Goal: Task Accomplishment & Management: Manage account settings

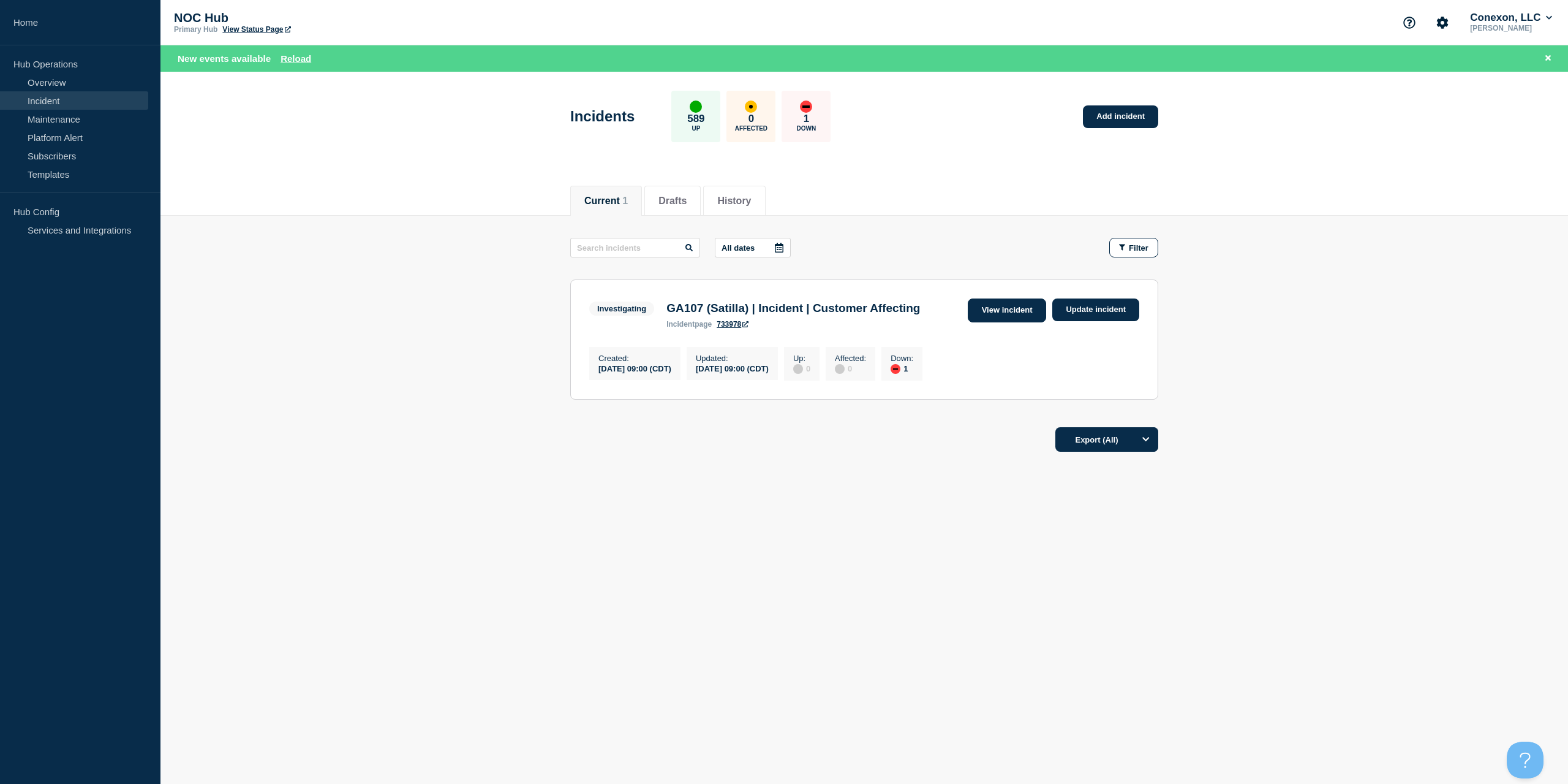
click at [1014, 309] on link "View incident" at bounding box center [1007, 310] width 79 height 24
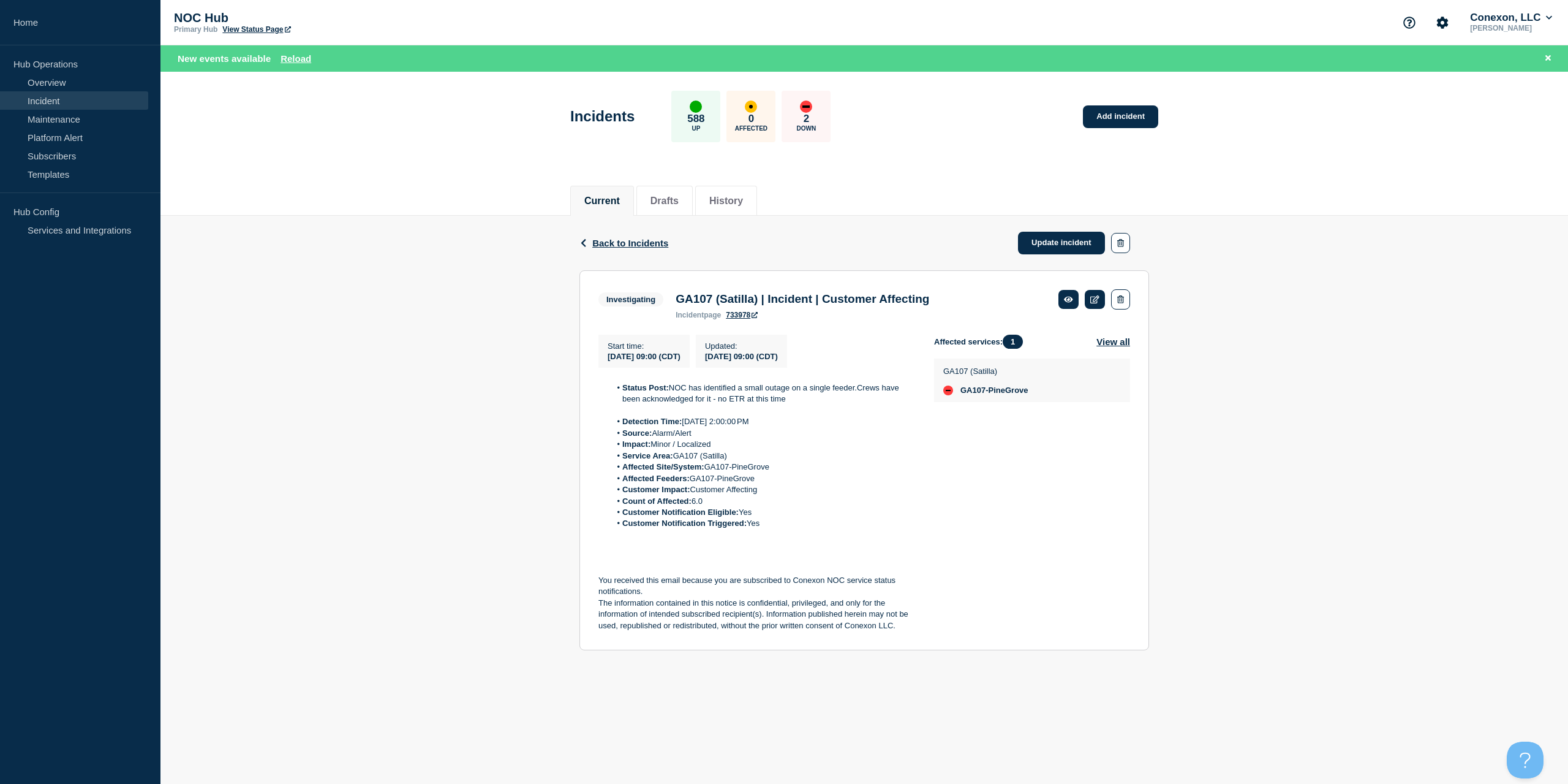
click at [1079, 220] on div "Back Back to Incidents Update incident" at bounding box center [864, 243] width 570 height 55
click at [1069, 232] on link "Update incident" at bounding box center [1061, 243] width 87 height 23
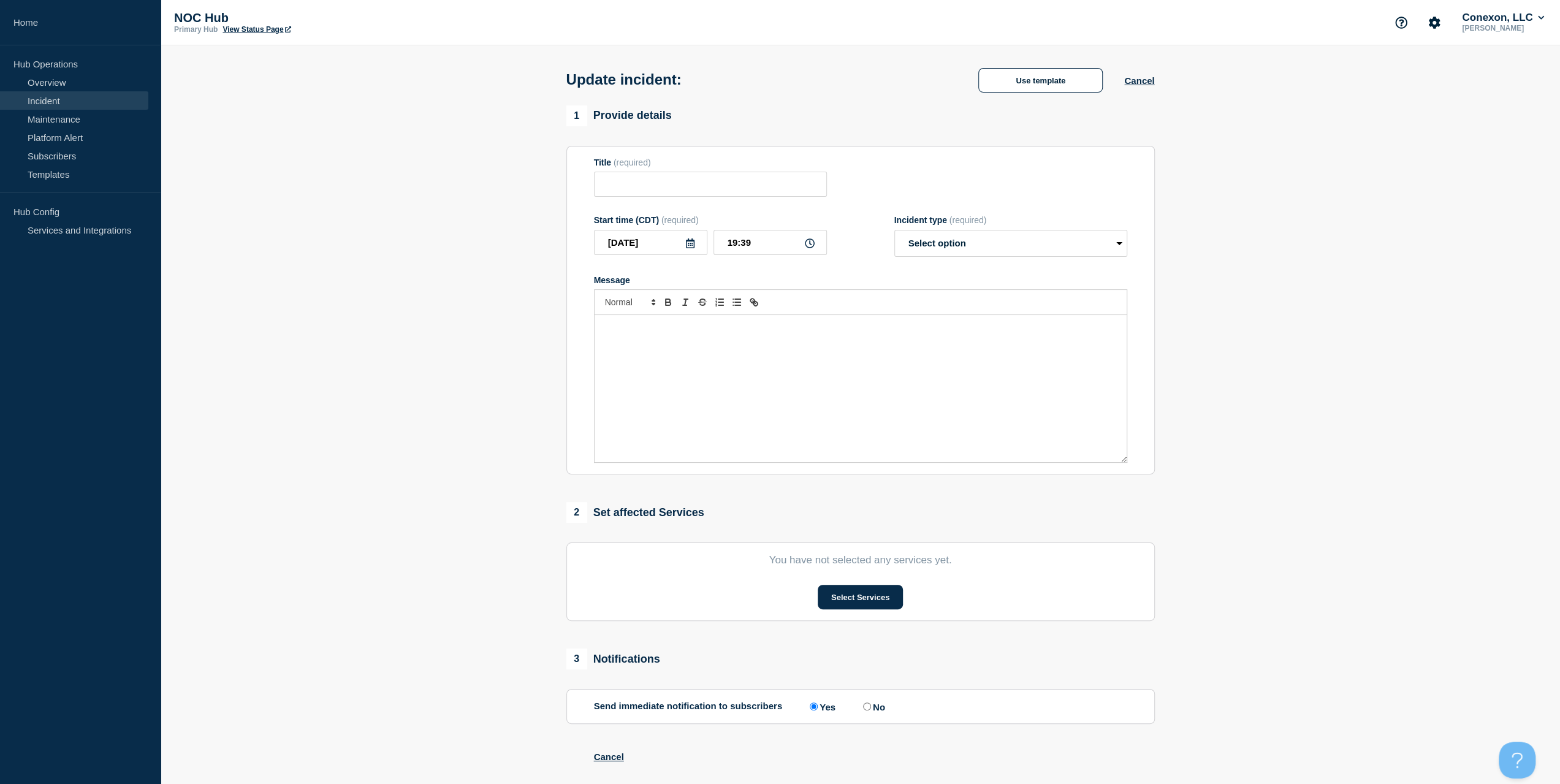
type input "GA107 (Satilla) | Incident | Customer Affecting"
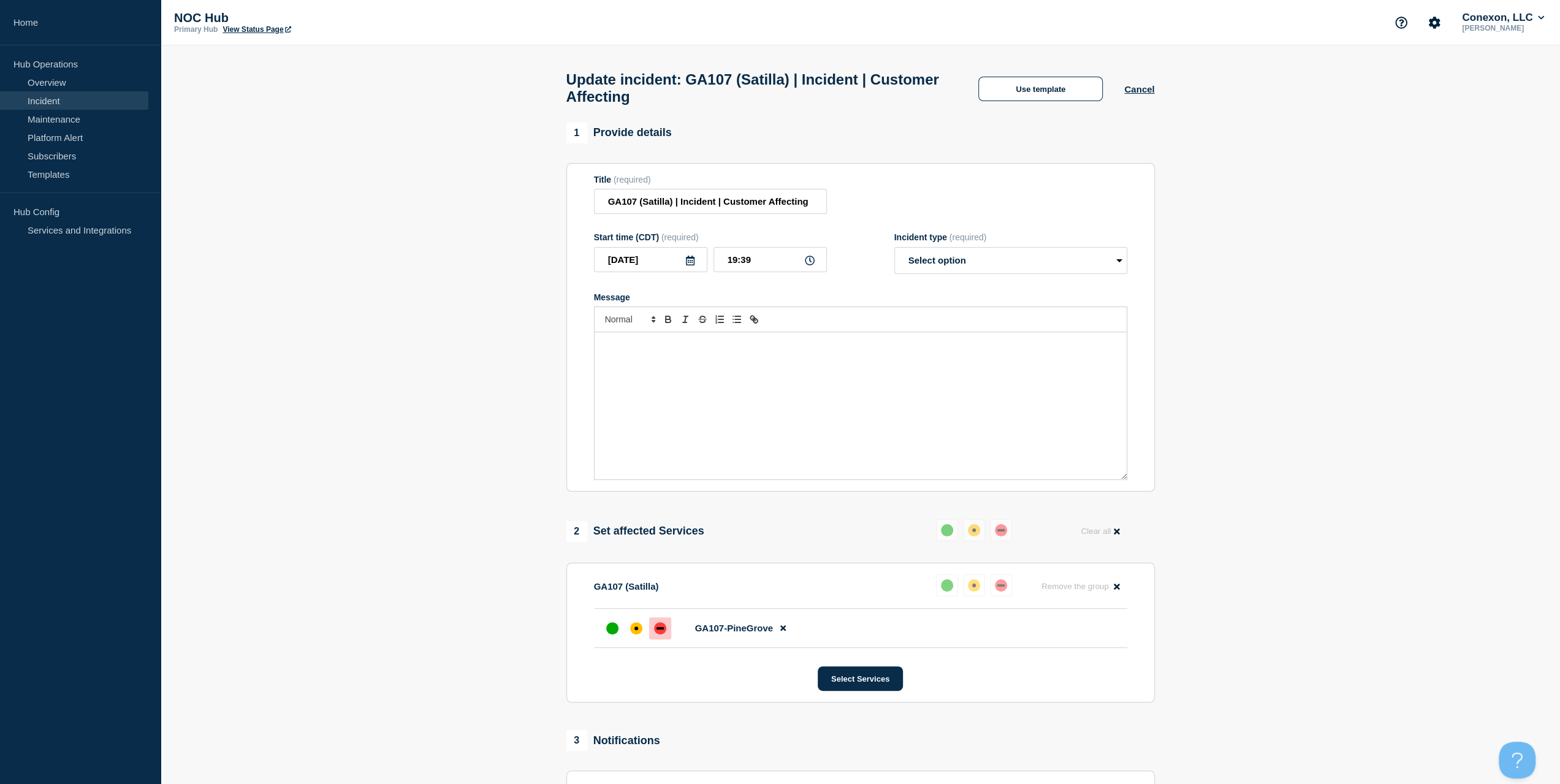
click at [970, 252] on div "Incident type (required) Select option Investigating Identified Monitoring Reso…" at bounding box center [1010, 253] width 233 height 41
click at [968, 268] on select "Select option Investigating Identified Monitoring Resolved" at bounding box center [1010, 260] width 233 height 27
select select "resolved"
click at [894, 253] on select "Select option Investigating Identified Monitoring Resolved" at bounding box center [1010, 260] width 233 height 27
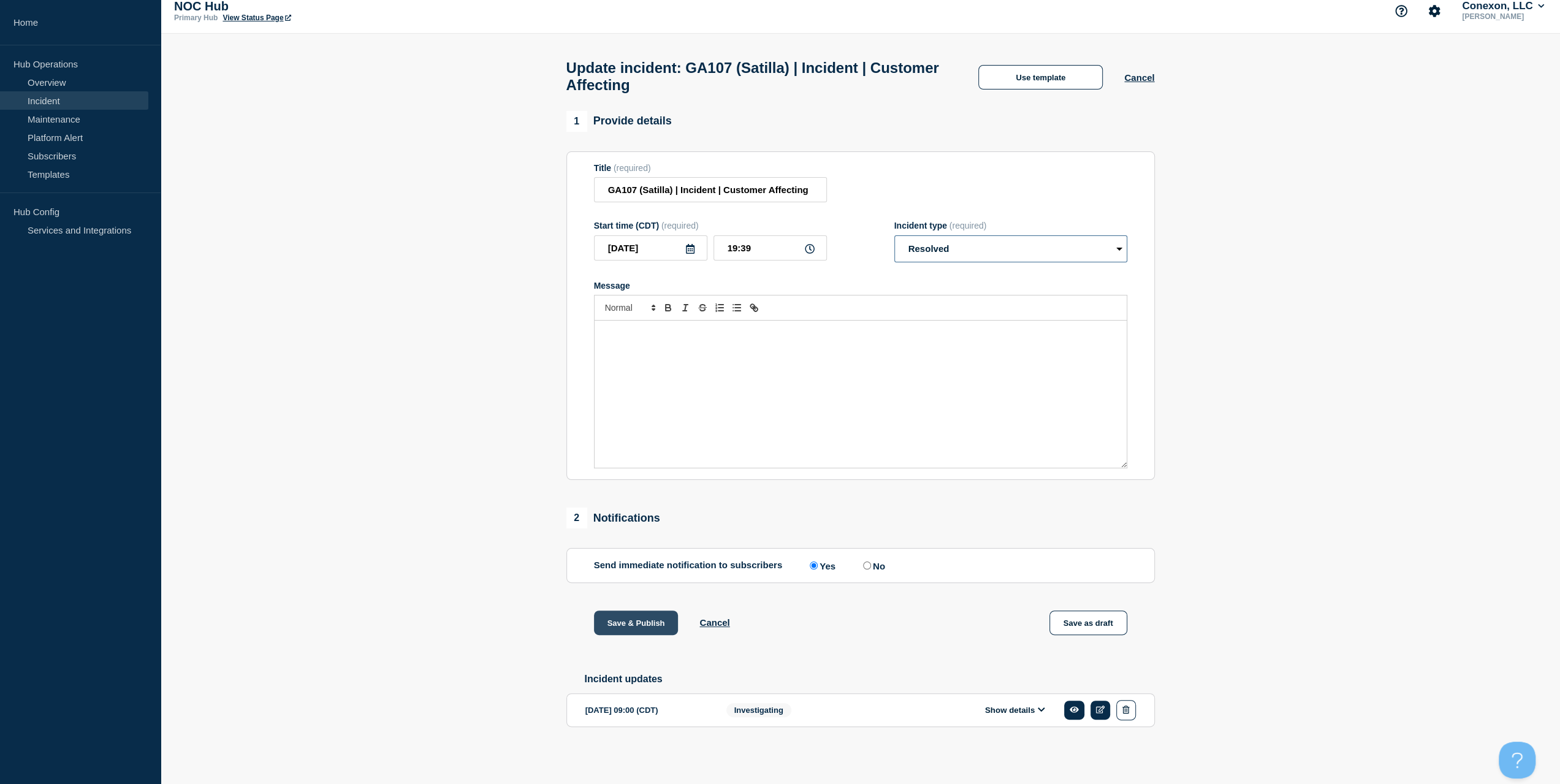
scroll to position [19, 0]
click at [637, 626] on button "Save & Publish" at bounding box center [636, 623] width 85 height 24
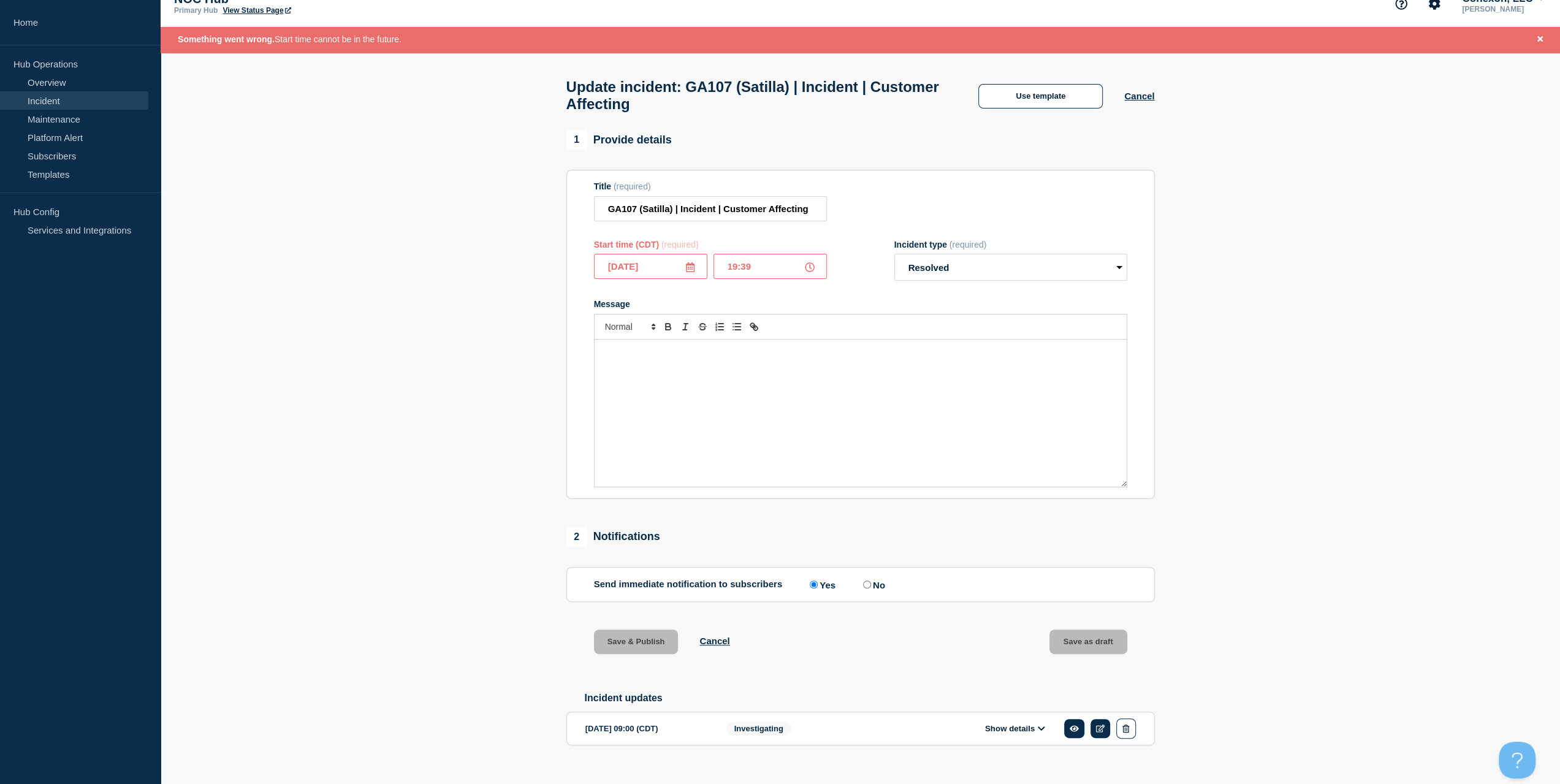
click at [774, 275] on input "19:39" at bounding box center [770, 266] width 113 height 25
type input "19:38"
drag, startPoint x: 634, startPoint y: 637, endPoint x: 627, endPoint y: 642, distance: 8.6
click at [634, 638] on button "Save & Publish" at bounding box center [636, 642] width 85 height 24
